Goal: Transaction & Acquisition: Subscribe to service/newsletter

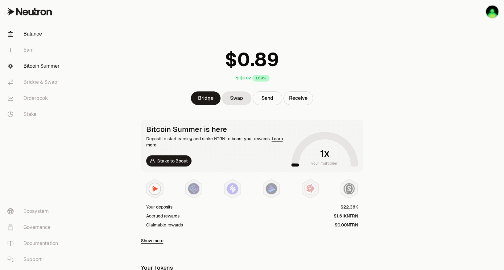
click at [34, 68] on link "Bitcoin Summer" at bounding box center [34, 66] width 64 height 16
click at [42, 65] on link "Bitcoin Summer" at bounding box center [34, 66] width 64 height 16
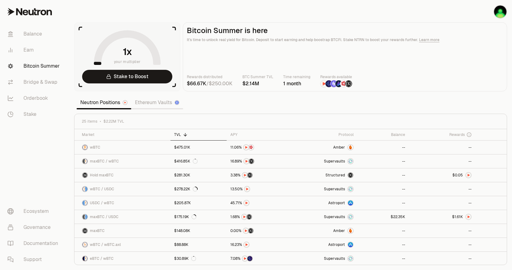
click at [329, 94] on section "your multiplier Stake to Boost Bitcoin Summer is here It's time to unlock real …" at bounding box center [290, 135] width 443 height 270
drag, startPoint x: 235, startPoint y: 84, endPoint x: 220, endPoint y: 86, distance: 14.3
click at [220, 86] on number-flow-react at bounding box center [221, 83] width 24 height 7
drag, startPoint x: 220, startPoint y: 86, endPoint x: 217, endPoint y: 96, distance: 10.7
click at [217, 96] on section "your multiplier Stake to Boost Bitcoin Summer is here It's time to unlock real …" at bounding box center [290, 135] width 443 height 270
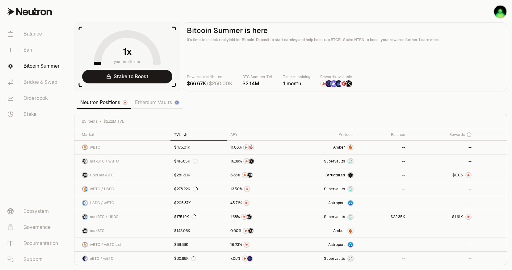
click at [325, 57] on main "Bitcoin Summer is here It's time to unlock real yield for Bitcoin. Deposit to s…" at bounding box center [345, 56] width 324 height 69
drag, startPoint x: 191, startPoint y: 85, endPoint x: 205, endPoint y: 85, distance: 14.2
click at [205, 85] on number-flow-react at bounding box center [196, 83] width 19 height 7
drag, startPoint x: 205, startPoint y: 85, endPoint x: 235, endPoint y: 98, distance: 32.6
click at [235, 98] on section "your multiplier Stake to Boost Bitcoin Summer is here It's time to unlock real …" at bounding box center [290, 135] width 443 height 270
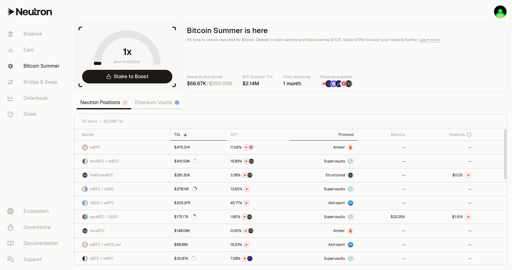
click at [351, 132] on div "Protocol" at bounding box center [323, 134] width 60 height 5
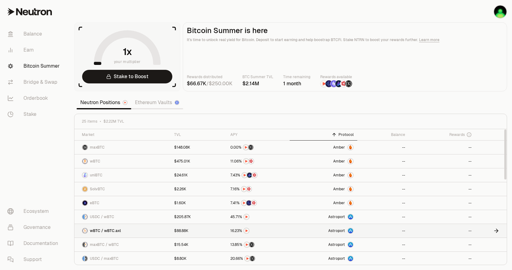
scroll to position [31, 0]
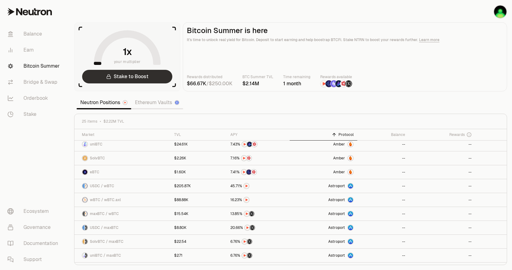
click at [144, 72] on link "Stake to Boost" at bounding box center [127, 77] width 90 height 14
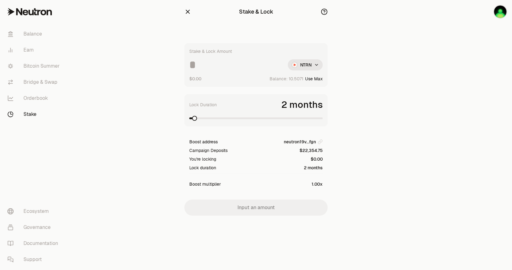
click at [217, 67] on input at bounding box center [236, 64] width 94 height 11
click at [199, 121] on span at bounding box center [197, 118] width 5 height 5
click at [240, 66] on input "*****" at bounding box center [236, 64] width 94 height 11
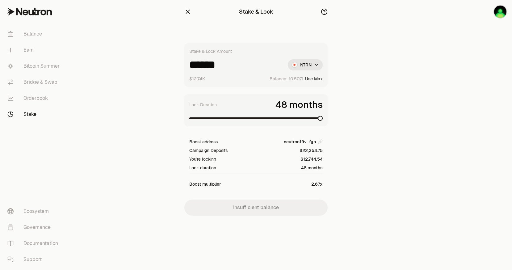
type input "******"
click at [323, 121] on span at bounding box center [320, 118] width 5 height 5
click at [30, 65] on link "Bitcoin Summer" at bounding box center [34, 66] width 64 height 16
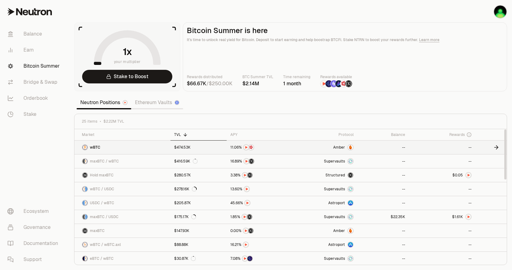
click at [343, 147] on span "Amber" at bounding box center [339, 147] width 12 height 5
click at [496, 8] on button "Connect" at bounding box center [492, 12] width 30 height 14
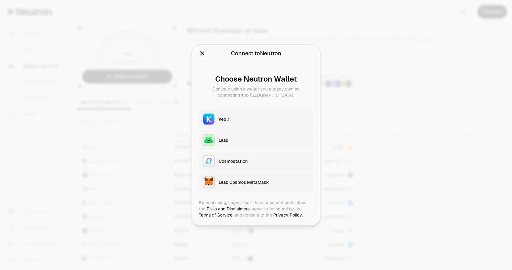
click at [252, 122] on div "Keplr" at bounding box center [264, 119] width 91 height 6
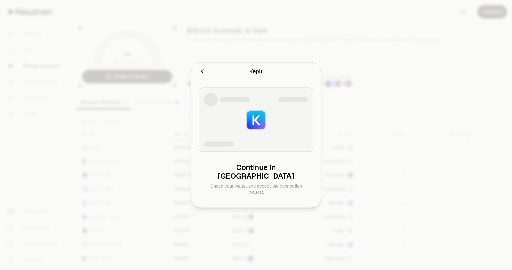
click at [200, 75] on icon "Cancel" at bounding box center [202, 71] width 7 height 7
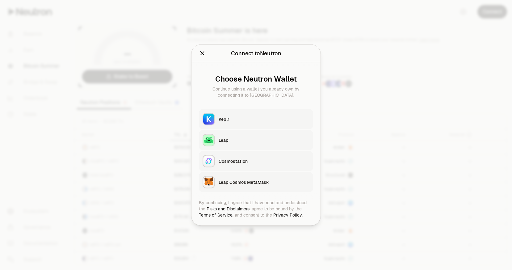
click at [248, 123] on button "Keplr" at bounding box center [256, 119] width 114 height 20
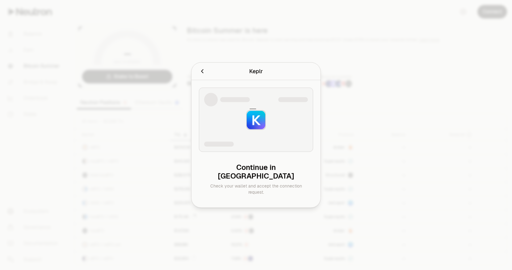
click at [198, 77] on div "Keplr Connecting to Keplr ." at bounding box center [255, 72] width 129 height 18
click at [199, 75] on icon "Cancel" at bounding box center [202, 71] width 7 height 7
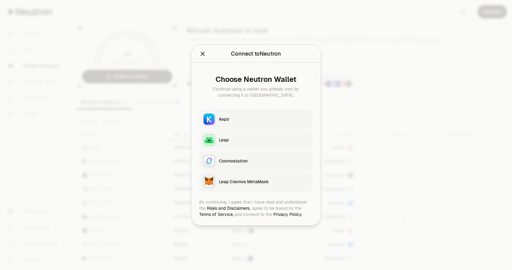
click at [119, 49] on div at bounding box center [256, 135] width 512 height 270
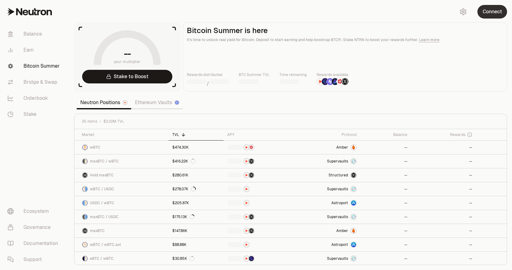
click at [493, 11] on button "Connect" at bounding box center [492, 12] width 30 height 14
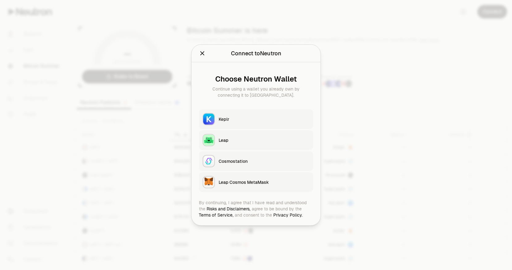
click at [238, 119] on div "Keplr" at bounding box center [264, 119] width 91 height 6
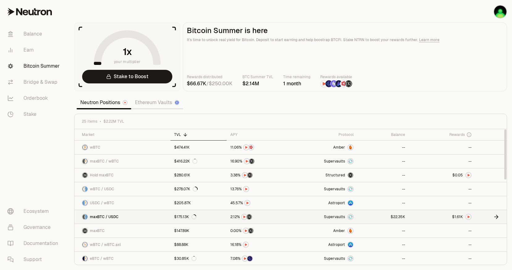
click at [430, 214] on link at bounding box center [442, 217] width 66 height 14
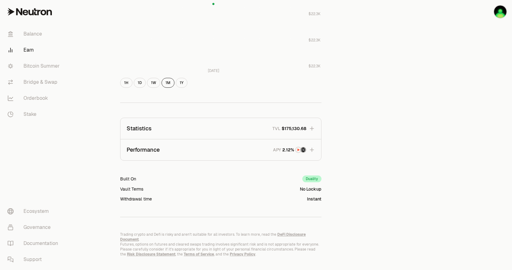
scroll to position [310, 0]
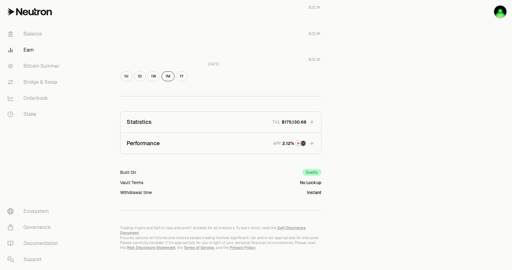
click at [272, 148] on button "Performance APY" at bounding box center [220, 143] width 201 height 21
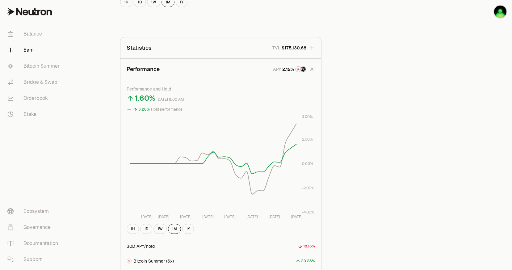
scroll to position [372, 0]
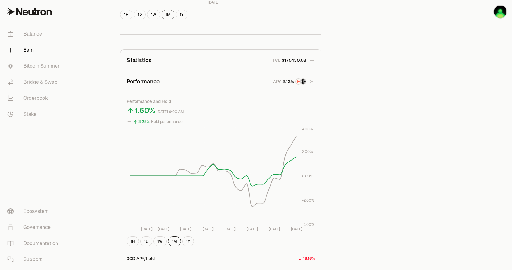
click at [264, 59] on button "Statistics TVL $175,130.68" at bounding box center [220, 60] width 201 height 21
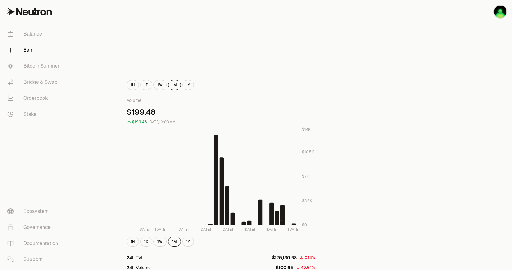
scroll to position [526, 0]
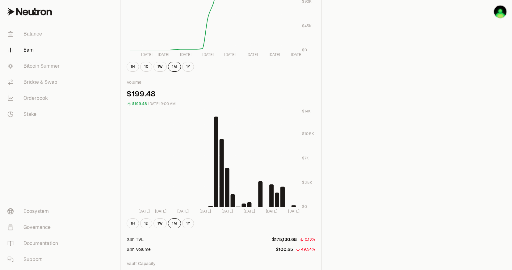
click at [194, 225] on div "1H 1D 1W 1M 1Y" at bounding box center [221, 223] width 188 height 10
click at [191, 226] on button "1Y" at bounding box center [188, 223] width 12 height 10
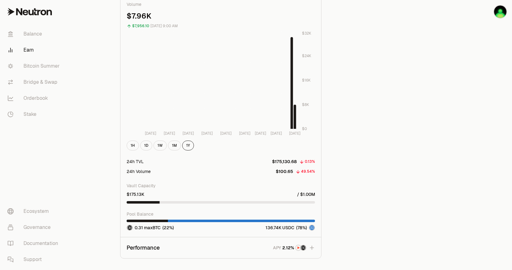
scroll to position [619, 0]
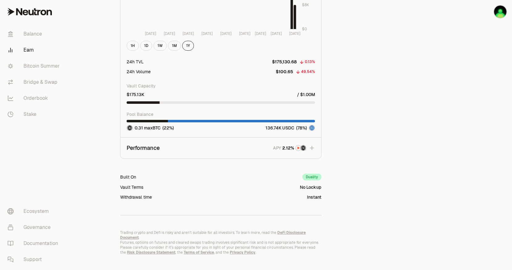
scroll to position [709, 0]
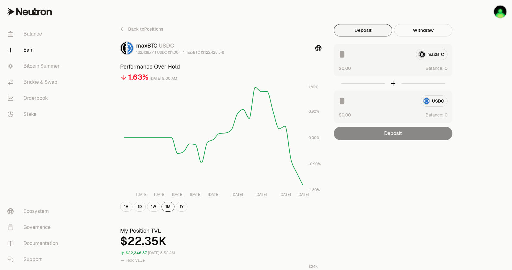
scroll to position [0, 0]
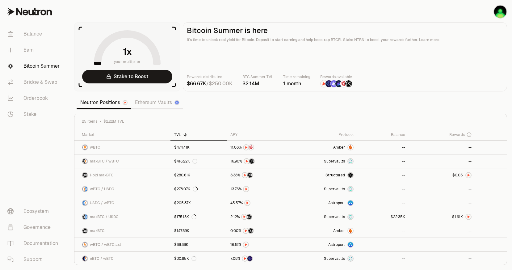
click at [342, 86] on img at bounding box center [343, 83] width 7 height 7
click at [343, 143] on link "Amber" at bounding box center [323, 147] width 67 height 14
click at [35, 81] on link "Bridge & Swap" at bounding box center [34, 82] width 64 height 16
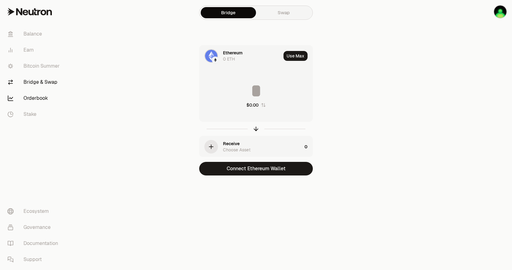
click at [38, 101] on link "Orderbook" at bounding box center [34, 98] width 64 height 16
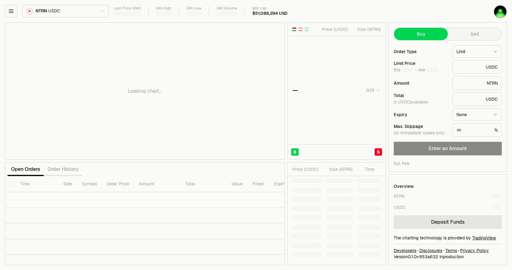
type input "********"
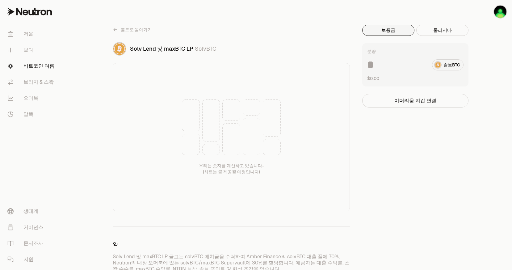
click at [198, 141] on div at bounding box center [191, 144] width 18 height 21
click at [194, 109] on div at bounding box center [191, 115] width 18 height 32
click at [214, 124] on div at bounding box center [211, 120] width 18 height 42
click at [214, 147] on div at bounding box center [211, 149] width 18 height 11
drag, startPoint x: 360, startPoint y: 208, endPoint x: 254, endPoint y: 89, distance: 159.4
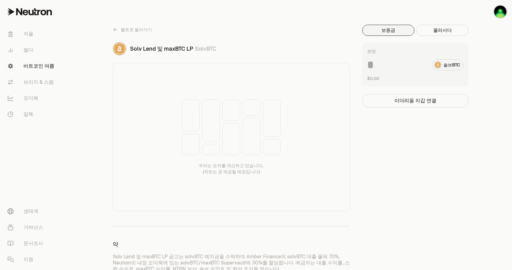
click at [42, 59] on link "비트코인 여름" at bounding box center [34, 66] width 64 height 16
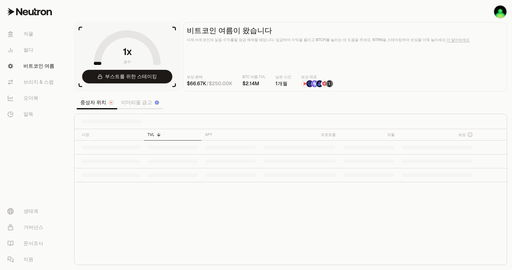
click at [139, 102] on font "이더리움 금고" at bounding box center [136, 102] width 31 height 7
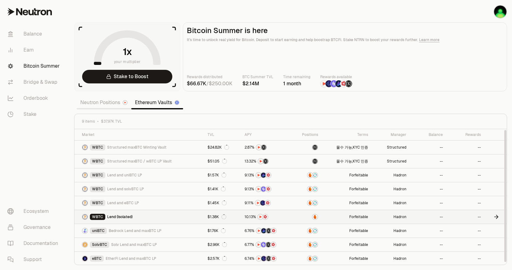
scroll to position [1, 0]
click at [251, 135] on div "APY" at bounding box center [266, 134] width 43 height 5
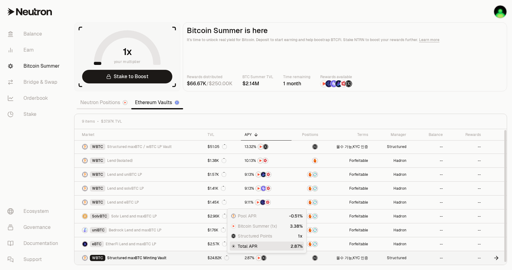
click at [237, 261] on link "$24.82K" at bounding box center [222, 258] width 37 height 14
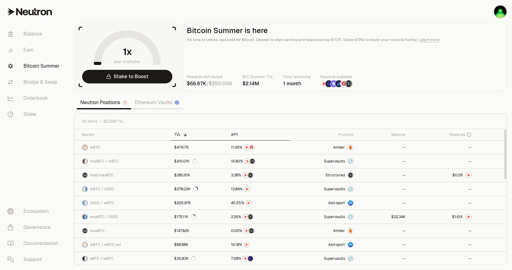
click at [239, 134] on div "APY" at bounding box center [259, 134] width 56 height 5
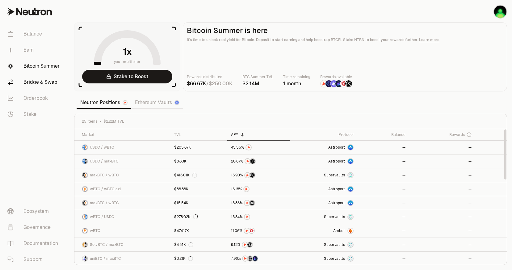
click at [44, 85] on font "Bridge & Swap" at bounding box center [40, 81] width 34 height 7
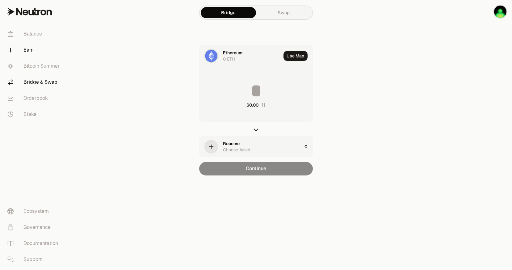
click at [36, 52] on link "Earn" at bounding box center [34, 50] width 64 height 16
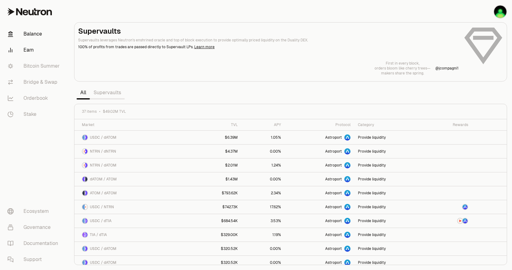
click at [42, 36] on link "Balance" at bounding box center [34, 34] width 64 height 16
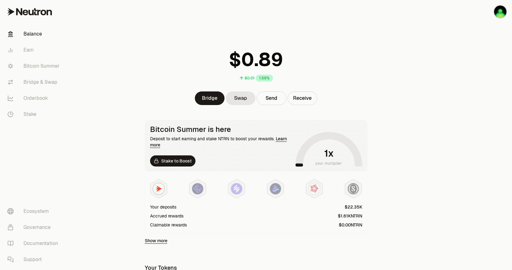
click at [281, 141] on link "Learn more" at bounding box center [218, 142] width 137 height 12
click at [164, 167] on div "Bitcoin Summer is here Deposit to start earning and stake NTRN to boost your re…" at bounding box center [256, 146] width 223 height 52
click at [168, 164] on link "Stake to Boost" at bounding box center [172, 160] width 45 height 11
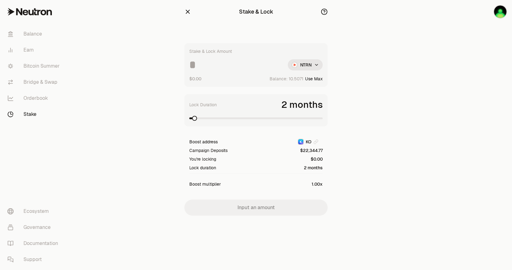
click at [212, 68] on input at bounding box center [236, 64] width 94 height 11
click at [199, 66] on input "*****" at bounding box center [236, 64] width 94 height 11
type input "*****"
click at [201, 119] on span at bounding box center [202, 118] width 5 height 5
click at [318, 121] on span at bounding box center [315, 118] width 5 height 5
